Goal: Navigation & Orientation: Find specific page/section

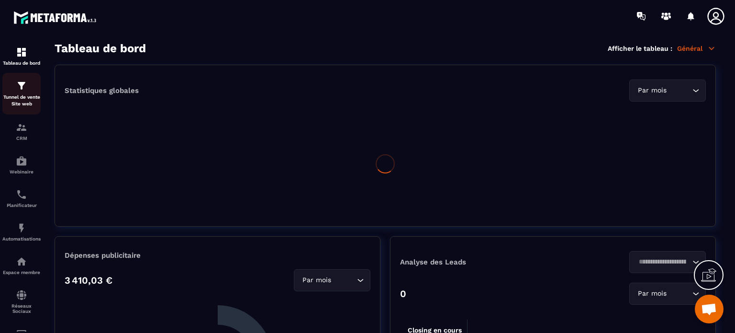
click at [22, 88] on img at bounding box center [21, 85] width 11 height 11
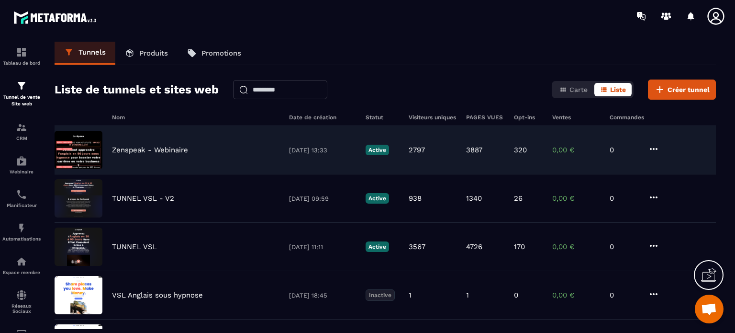
click at [159, 153] on p "Zenspeak - Webinaire" at bounding box center [150, 150] width 76 height 9
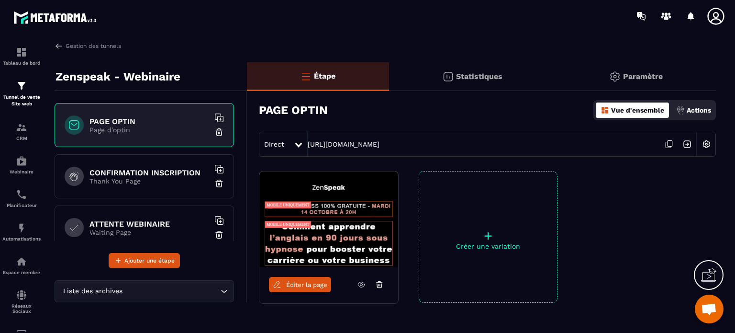
click at [454, 75] on div "Statistiques" at bounding box center [472, 76] width 167 height 29
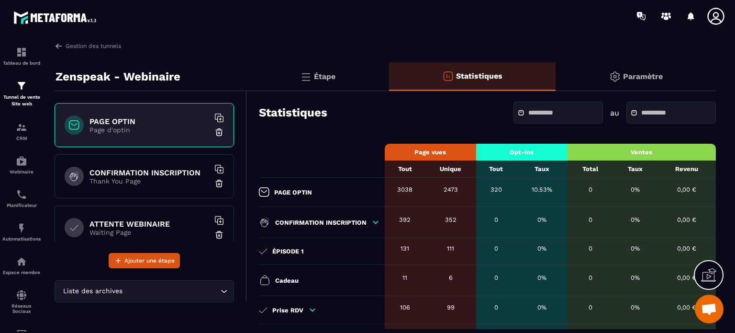
click at [322, 79] on p "Étape" at bounding box center [325, 76] width 22 height 9
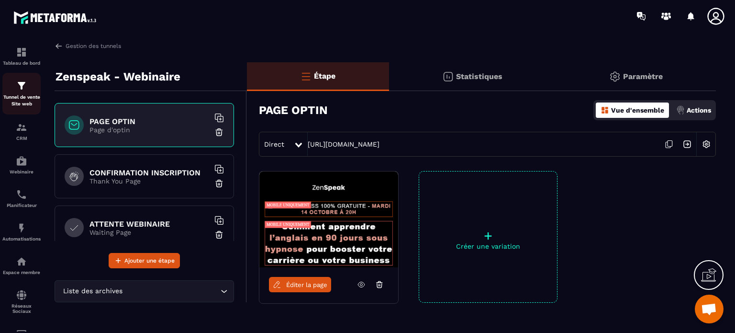
click at [20, 90] on img at bounding box center [21, 85] width 11 height 11
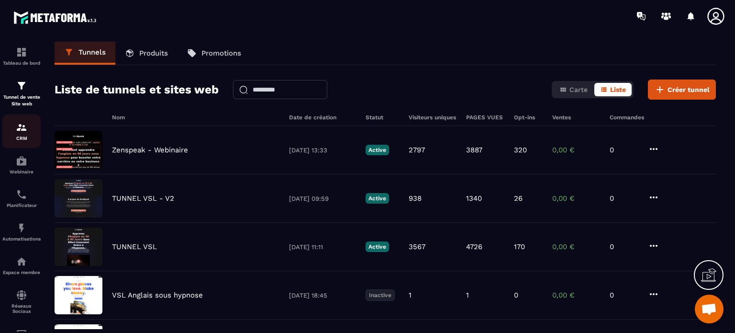
click at [17, 129] on img at bounding box center [21, 127] width 11 height 11
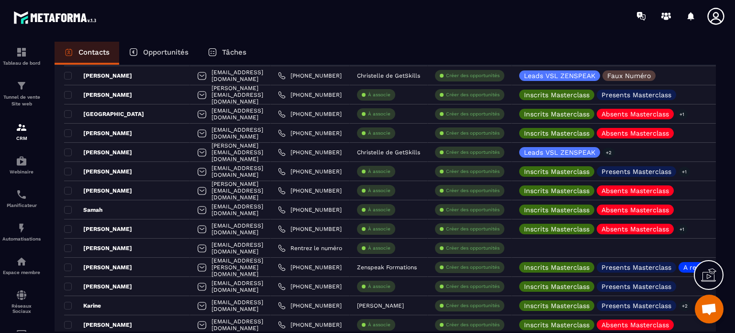
scroll to position [1590, 0]
